Goal: Information Seeking & Learning: Find specific fact

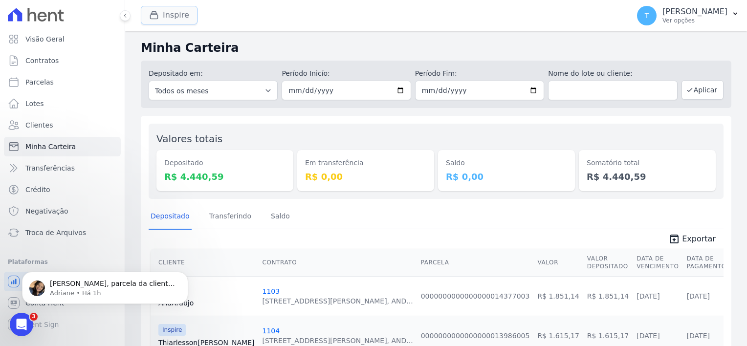
click at [180, 21] on button "Inspire" at bounding box center [169, 15] width 57 height 19
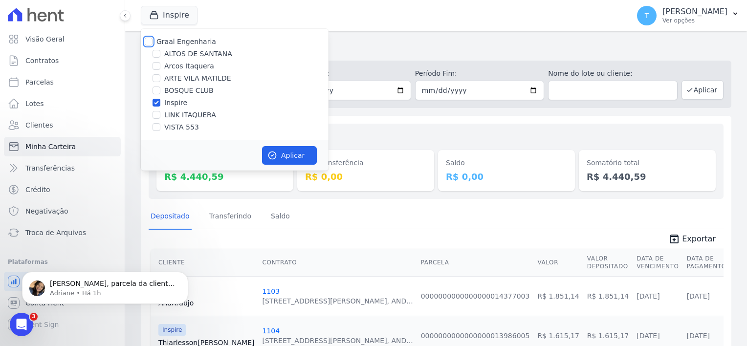
click at [149, 41] on input "Graal Engenharia" at bounding box center [149, 42] width 8 height 8
checkbox input "true"
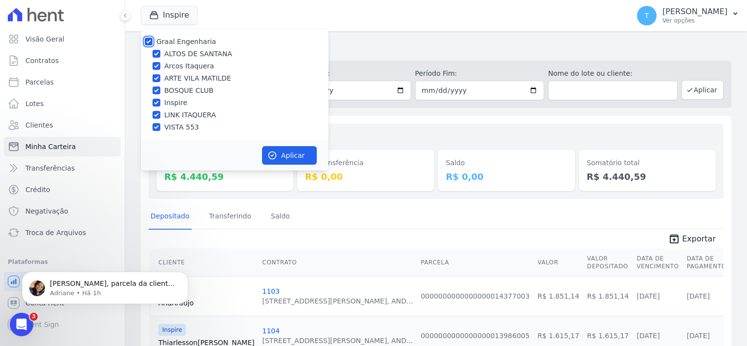
checkbox input "true"
click at [301, 153] on button "Aplicar" at bounding box center [289, 155] width 55 height 19
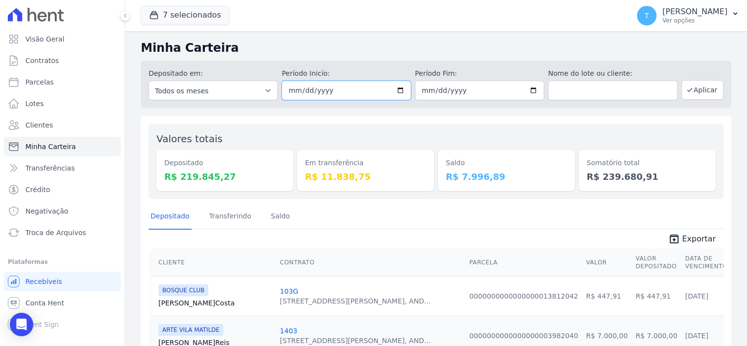
click at [399, 90] on input "2025-09-13" at bounding box center [346, 91] width 129 height 20
type input "[DATE]"
click at [528, 91] on input "[DATE]" at bounding box center [479, 91] width 129 height 20
click at [637, 88] on input "text" at bounding box center [612, 91] width 129 height 20
paste input "[PERSON_NAME]"
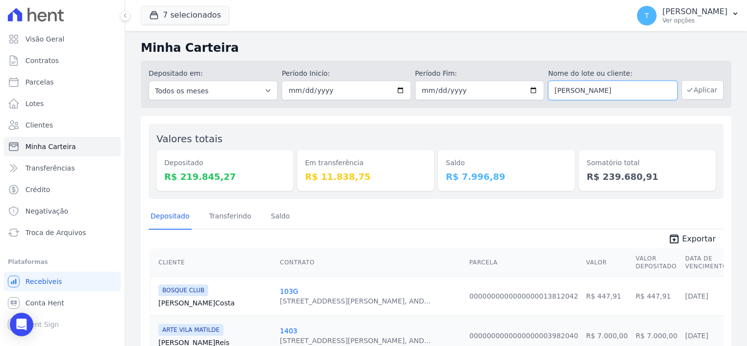
type input "Cleide Spadaccini da Silva"
click at [702, 91] on button "Aplicar" at bounding box center [703, 90] width 42 height 20
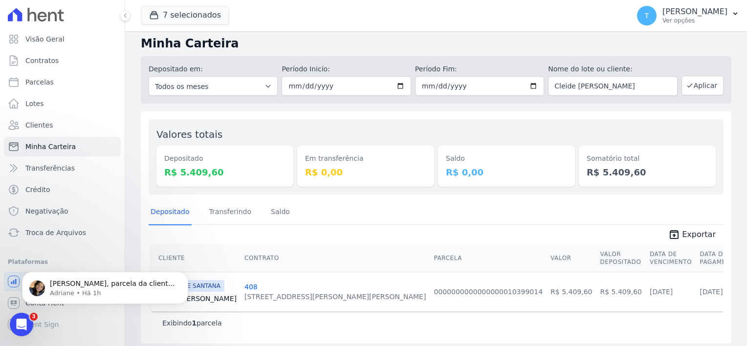
scroll to position [9, 0]
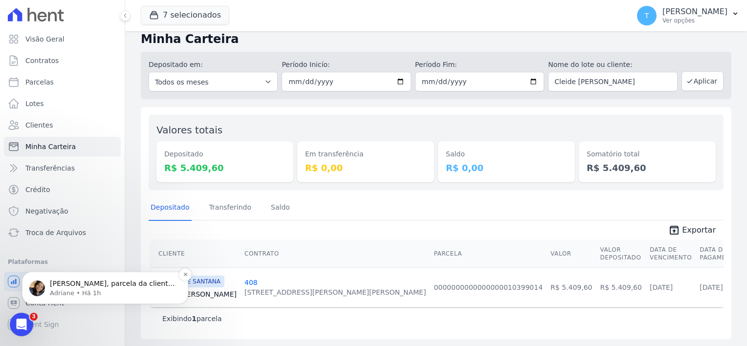
click at [57, 291] on p "Adriane • Há 1h" at bounding box center [113, 293] width 126 height 9
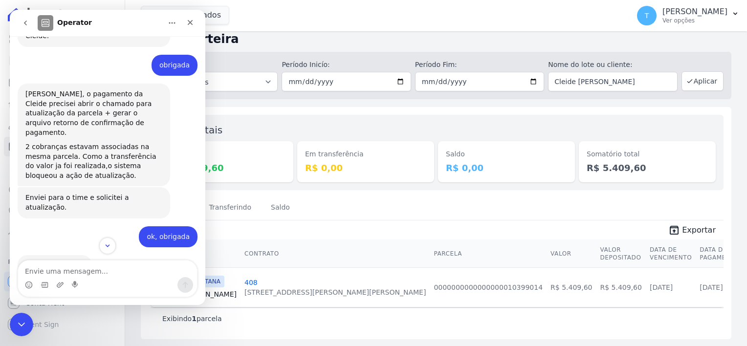
scroll to position [1051, 0]
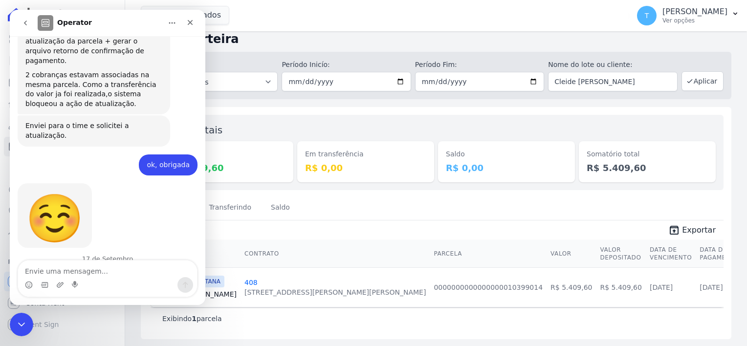
click at [22, 22] on icon "go back" at bounding box center [26, 23] width 8 height 8
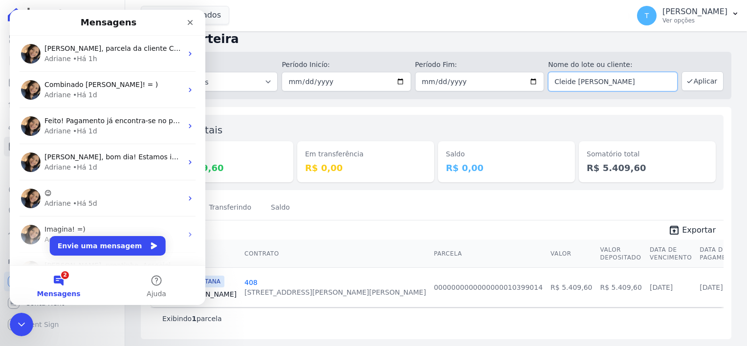
drag, startPoint x: 641, startPoint y: 84, endPoint x: 543, endPoint y: 88, distance: 97.9
click at [543, 88] on div "Depositado em: Todos os meses Julho/2017 Agosto/2017 Setembro/2017 Outubro/2017…" at bounding box center [436, 75] width 591 height 47
click at [702, 81] on button "Aplicar" at bounding box center [703, 81] width 42 height 20
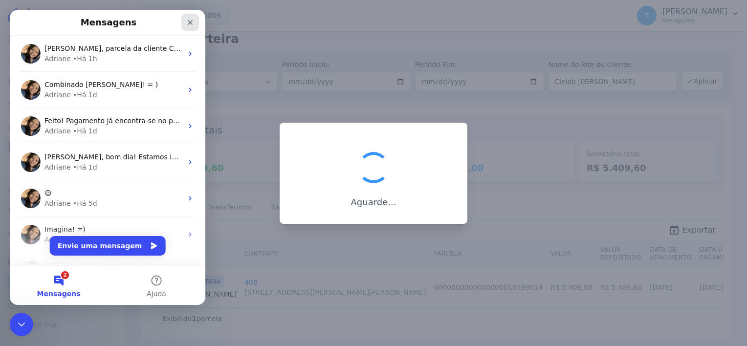
click at [190, 26] on div "Fechar" at bounding box center [190, 23] width 18 height 18
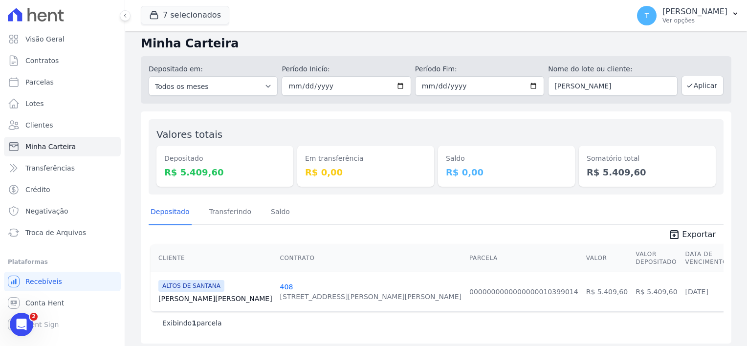
scroll to position [9, 0]
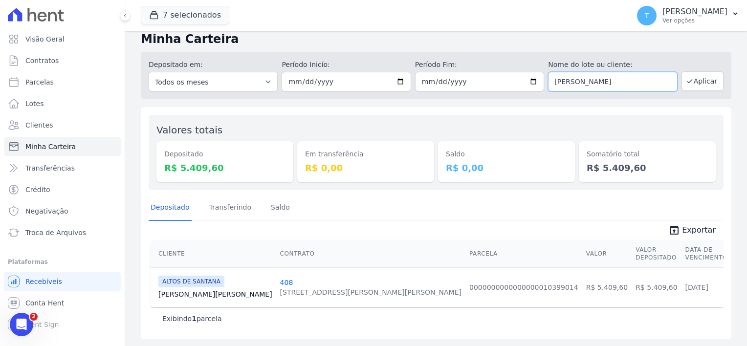
drag, startPoint x: 640, startPoint y: 84, endPoint x: 547, endPoint y: 83, distance: 92.9
click at [548, 83] on input "[PERSON_NAME]" at bounding box center [612, 82] width 129 height 20
paste input "[PERSON_NAME] [PERSON_NAME] Kermessi"
type input "[PERSON_NAME] [PERSON_NAME] Kermessi"
click at [701, 79] on button "Aplicar" at bounding box center [703, 81] width 42 height 20
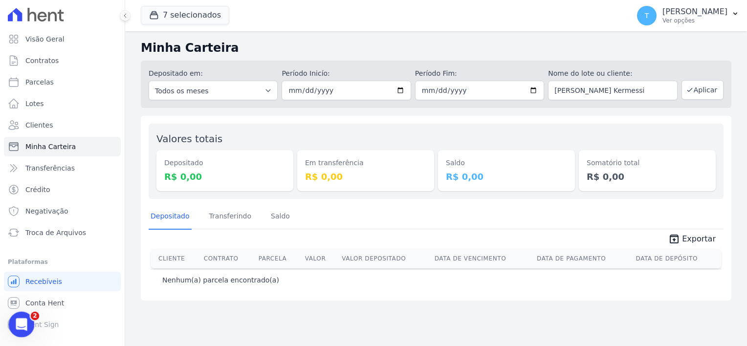
click at [17, 324] on icon "Abertura do Messenger da Intercom" at bounding box center [20, 323] width 16 height 16
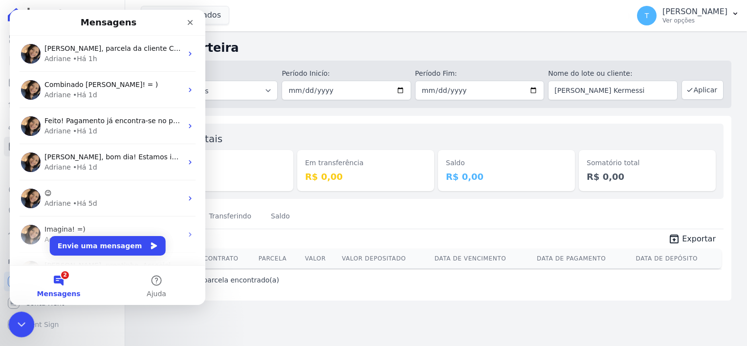
click at [16, 324] on icon "Encerramento do Messenger da Intercom" at bounding box center [20, 323] width 12 height 12
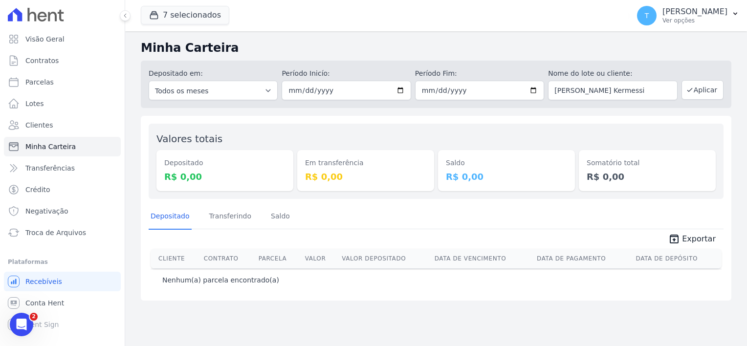
drag, startPoint x: 661, startPoint y: 89, endPoint x: 548, endPoint y: 93, distance: 113.5
click at [548, 93] on div "Depositado em: Todos os meses Julho/2017 Agosto/2017 Setembro/2017 Outubro/2017…" at bounding box center [436, 84] width 591 height 47
type input "[PERSON_NAME]"
click at [707, 89] on button "Aplicar" at bounding box center [703, 90] width 42 height 20
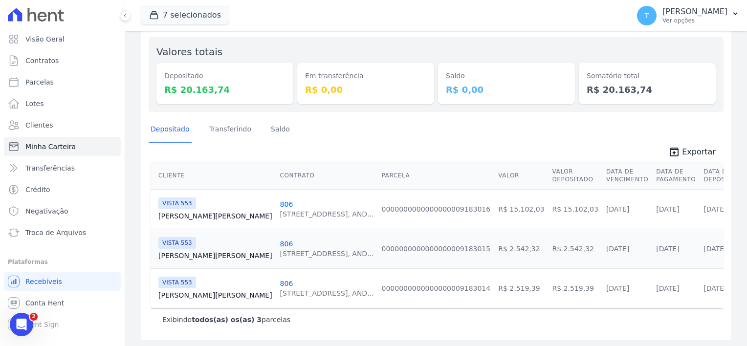
scroll to position [88, 0]
click at [180, 255] on link "João Ferreira" at bounding box center [215, 255] width 114 height 10
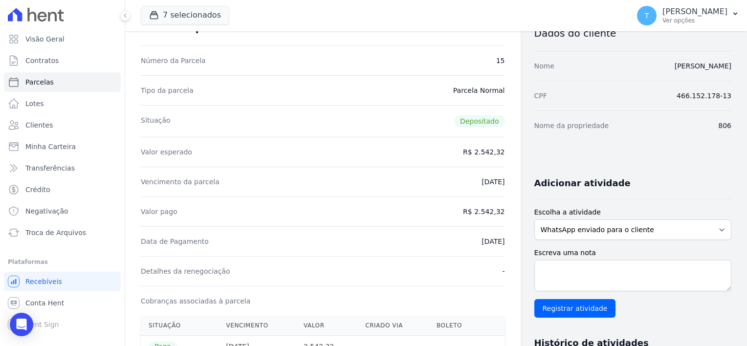
scroll to position [49, 0]
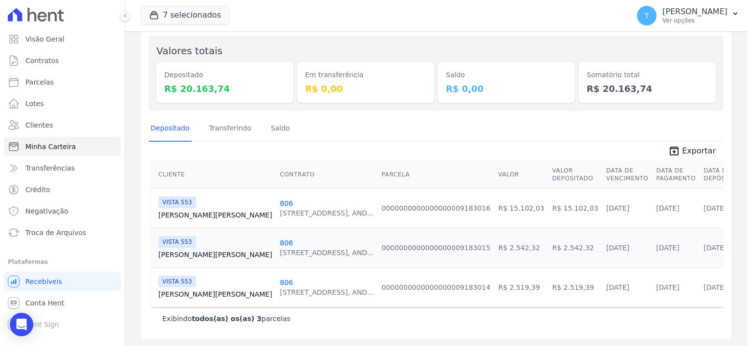
scroll to position [88, 0]
click at [182, 10] on button "7 selecionados" at bounding box center [185, 15] width 89 height 19
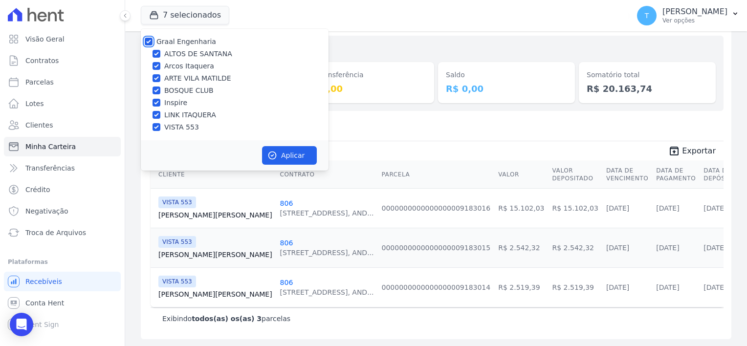
click at [151, 38] on input "Graal Engenharia" at bounding box center [149, 42] width 8 height 8
checkbox input "false"
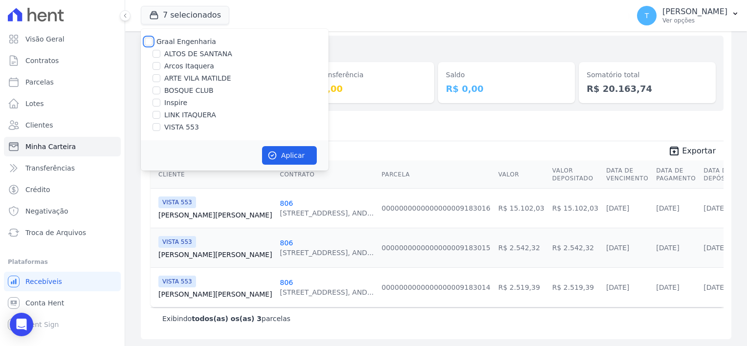
checkbox input "false"
click at [157, 114] on input "LINK ITAQUERA" at bounding box center [157, 115] width 8 height 8
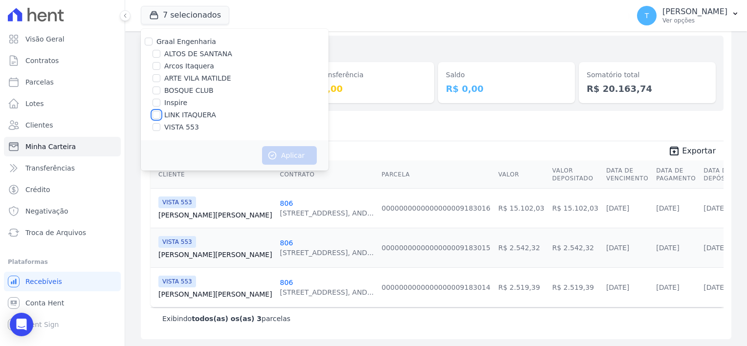
checkbox input "true"
click at [284, 156] on button "Aplicar" at bounding box center [289, 155] width 55 height 19
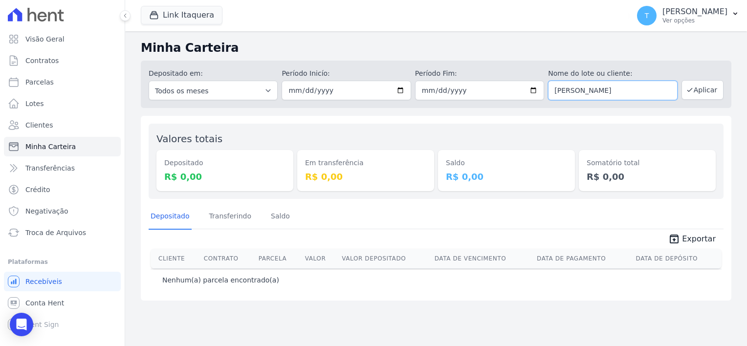
drag, startPoint x: 655, startPoint y: 90, endPoint x: 535, endPoint y: 89, distance: 120.8
click at [535, 89] on div "Depositado em: Todos os meses Março/2022 Abril/2022 Maio/2022 Junho/2022 Julho/…" at bounding box center [436, 84] width 591 height 47
click at [663, 87] on input "[PERSON_NAME]" at bounding box center [612, 91] width 129 height 20
drag, startPoint x: 666, startPoint y: 89, endPoint x: 550, endPoint y: 98, distance: 116.2
click at [550, 98] on input "[PERSON_NAME]" at bounding box center [612, 91] width 129 height 20
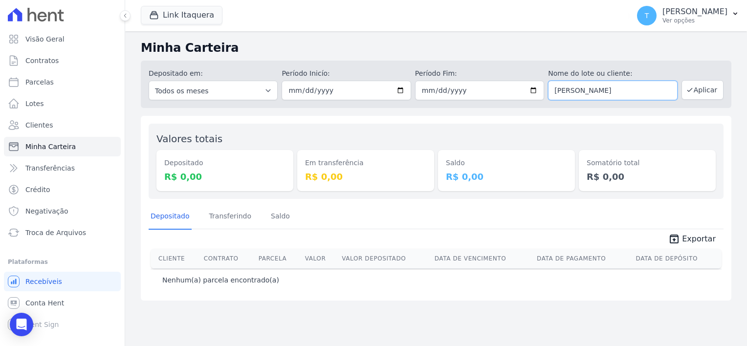
paste input "Viviane Moreira Morais"
type input "Viviane Moreira Morais"
click at [698, 88] on button "Aplicar" at bounding box center [703, 90] width 42 height 20
click at [179, 10] on button "Link Itaquera" at bounding box center [182, 15] width 82 height 19
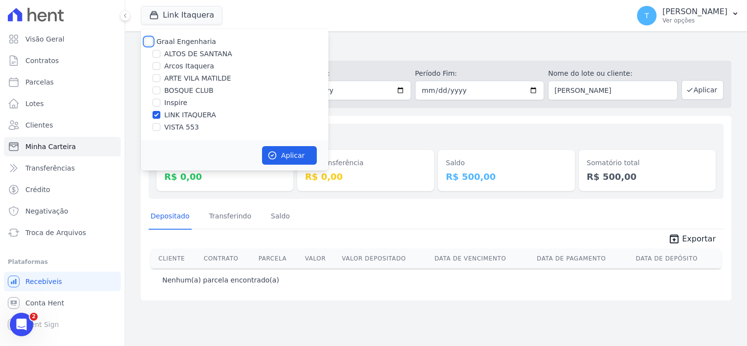
click at [150, 39] on input "Graal Engenharia" at bounding box center [149, 42] width 8 height 8
checkbox input "true"
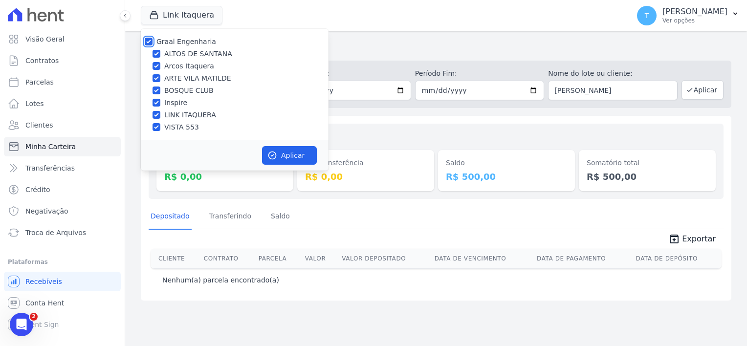
checkbox input "true"
click at [276, 155] on icon "button" at bounding box center [273, 156] width 10 height 10
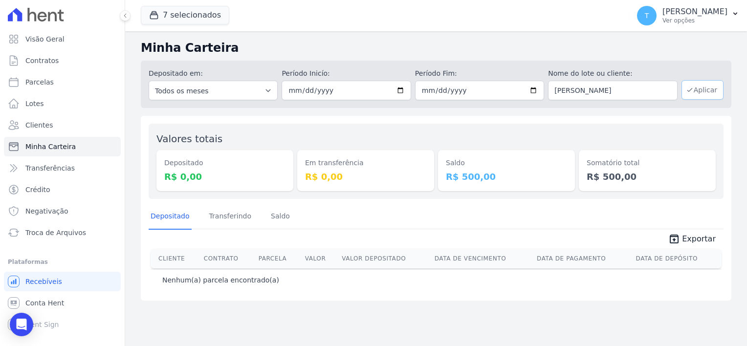
click at [694, 90] on icon "button" at bounding box center [690, 90] width 8 height 8
